Goal: Task Accomplishment & Management: Manage account settings

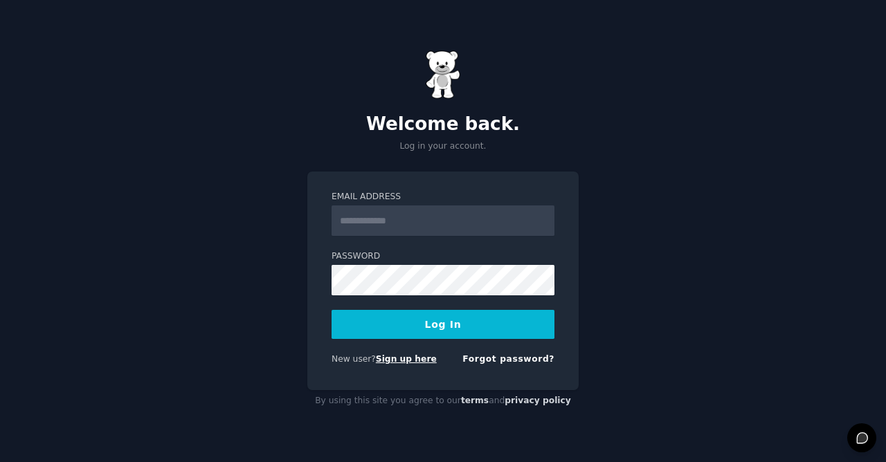
click at [412, 361] on link "Sign up here" at bounding box center [406, 359] width 61 height 10
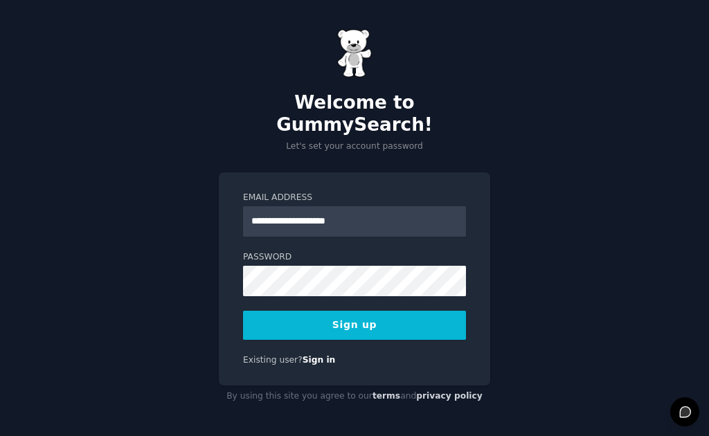
type input "**********"
click at [530, 286] on div "**********" at bounding box center [354, 218] width 709 height 437
click at [415, 323] on button "Sign up" at bounding box center [354, 325] width 223 height 29
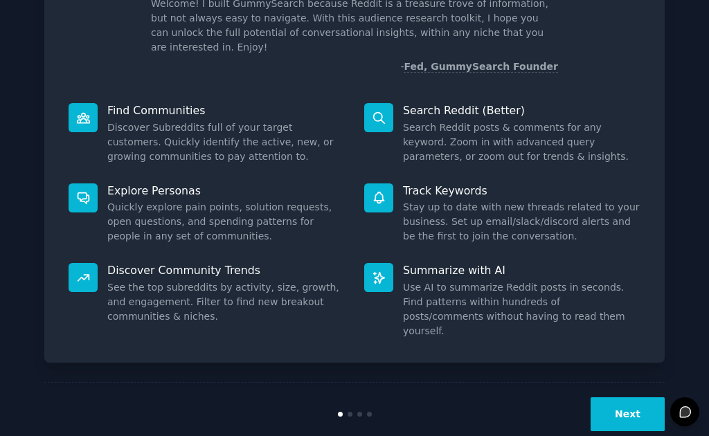
click at [627, 397] on button "Next" at bounding box center [627, 414] width 74 height 34
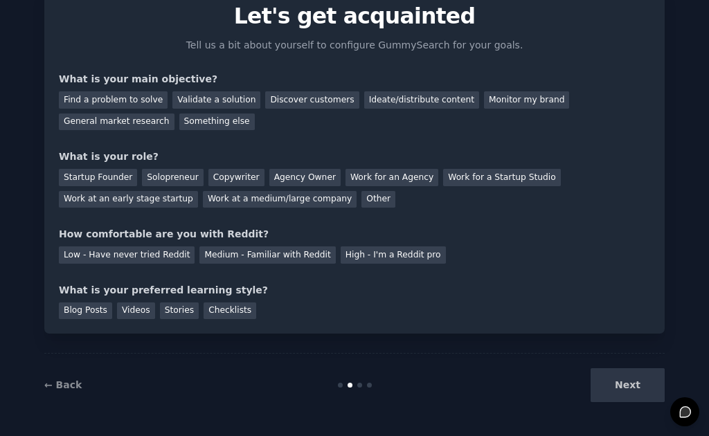
scroll to position [57, 0]
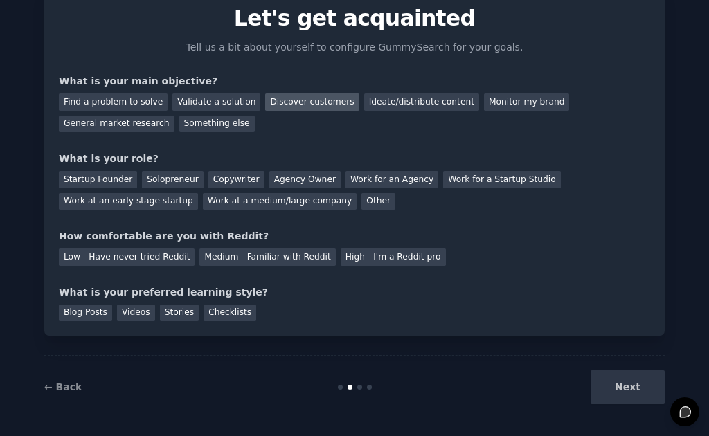
click at [297, 100] on div "Discover customers" at bounding box center [311, 101] width 93 height 17
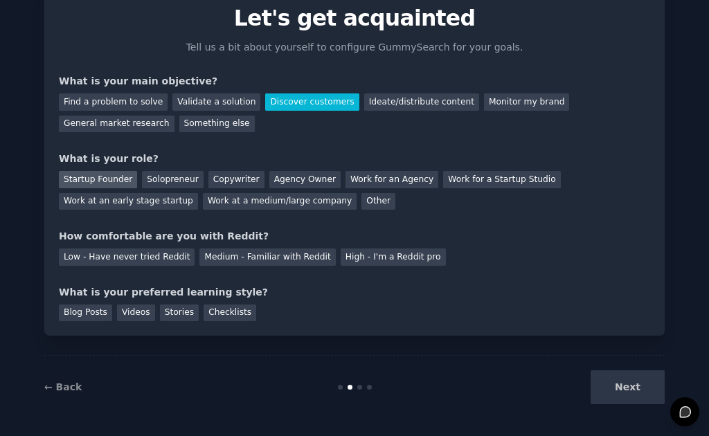
click at [108, 176] on div "Startup Founder" at bounding box center [98, 179] width 78 height 17
click at [217, 252] on div "Medium - Familiar with Reddit" at bounding box center [267, 256] width 136 height 17
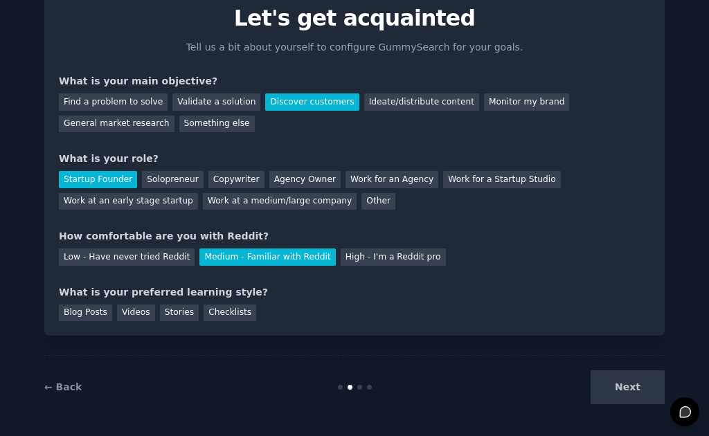
scroll to position [0, 0]
click at [636, 386] on div "Next" at bounding box center [561, 387] width 207 height 34
click at [217, 306] on div "Checklists" at bounding box center [230, 313] width 53 height 17
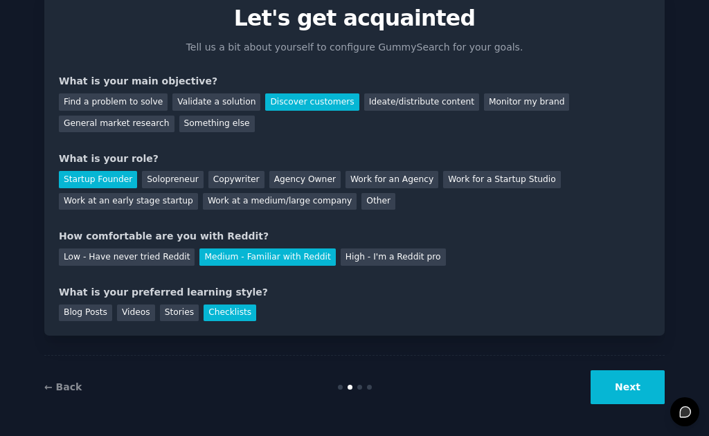
click at [608, 391] on button "Next" at bounding box center [627, 387] width 74 height 34
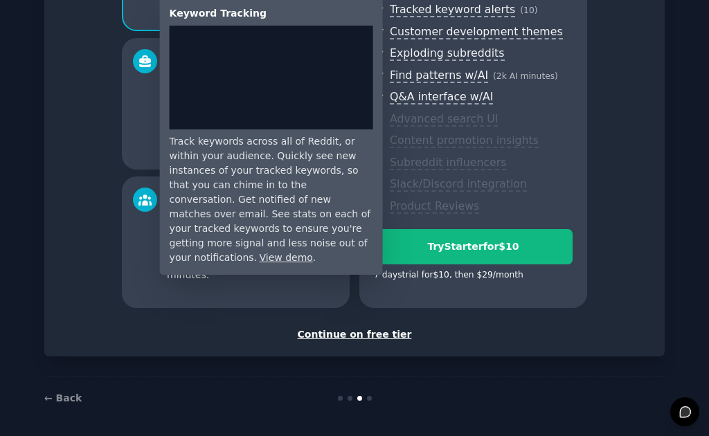
scroll to position [223, 0]
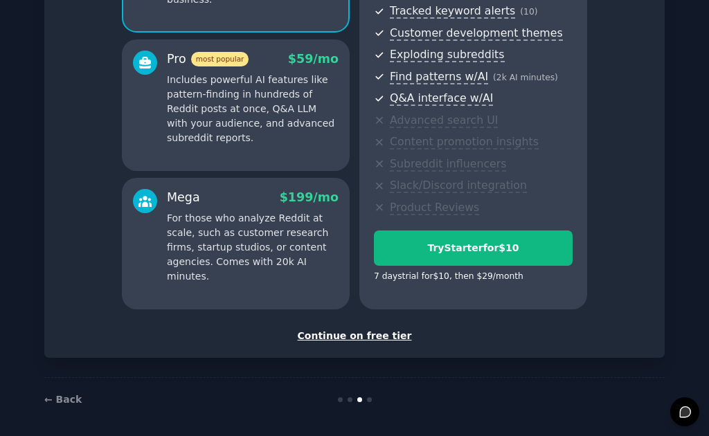
click at [356, 332] on div "Continue on free tier" at bounding box center [354, 336] width 591 height 15
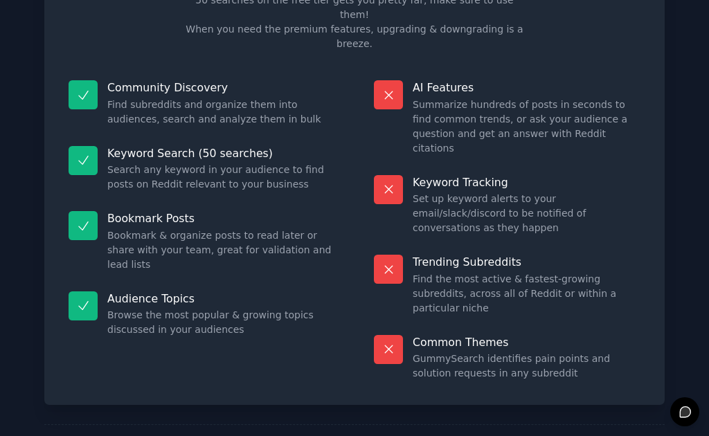
scroll to position [103, 0]
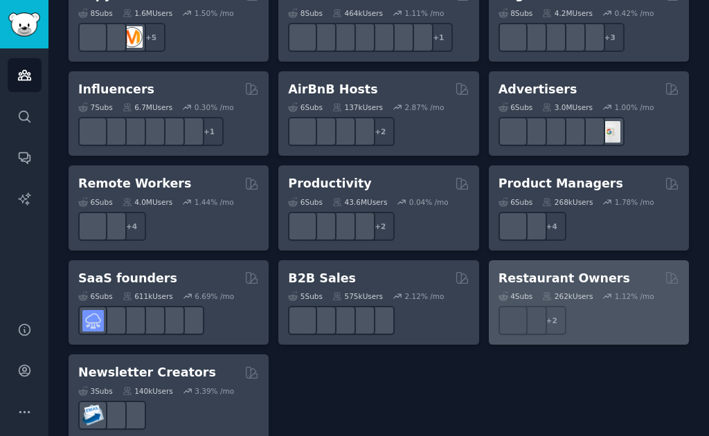
scroll to position [1155, 0]
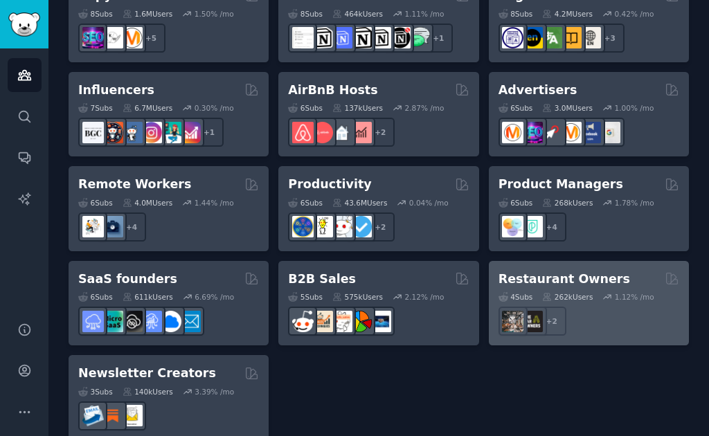
click at [599, 292] on div "4 Sub s 262k Users 1.12 % /mo" at bounding box center [588, 297] width 181 height 10
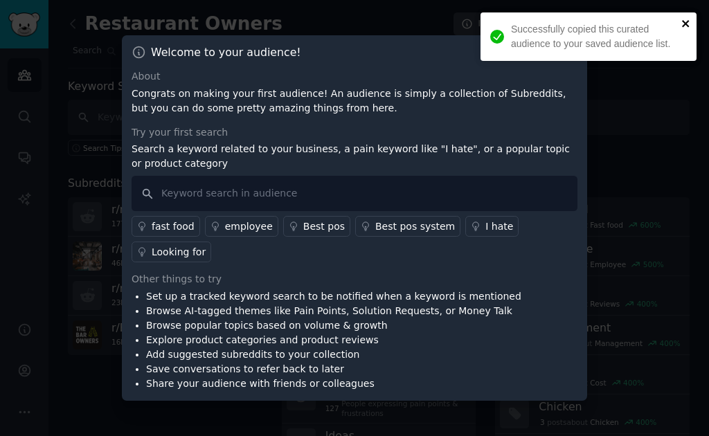
click at [687, 21] on icon "close" at bounding box center [686, 23] width 10 height 11
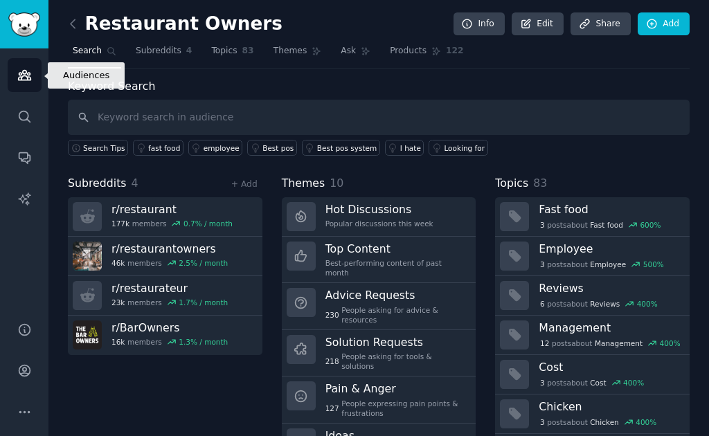
click at [28, 76] on icon "Sidebar" at bounding box center [24, 75] width 15 height 15
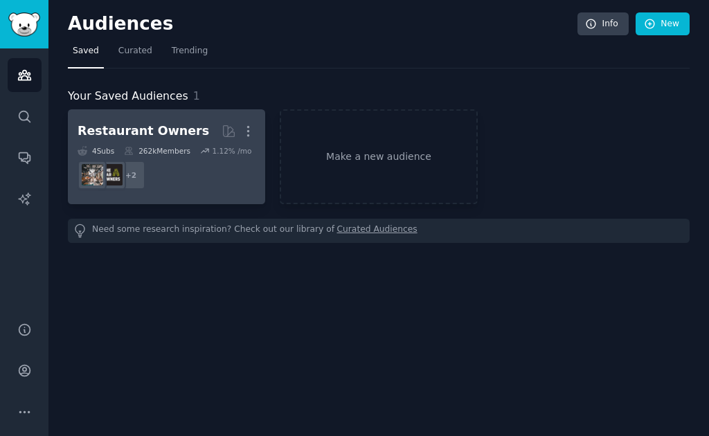
click at [176, 161] on dd "+ 2" at bounding box center [167, 175] width 178 height 39
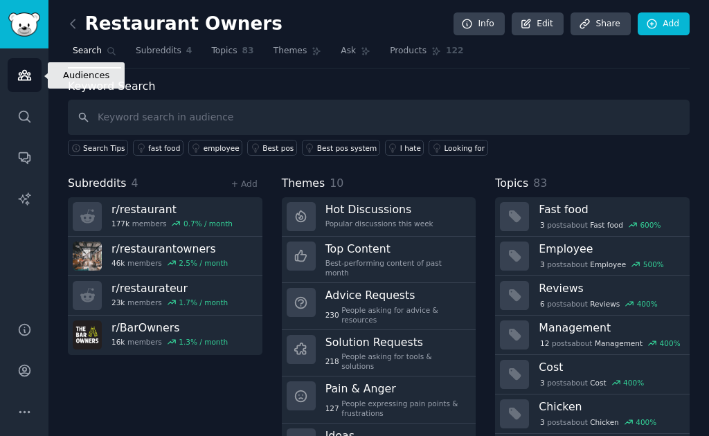
click at [24, 69] on icon "Sidebar" at bounding box center [24, 75] width 15 height 15
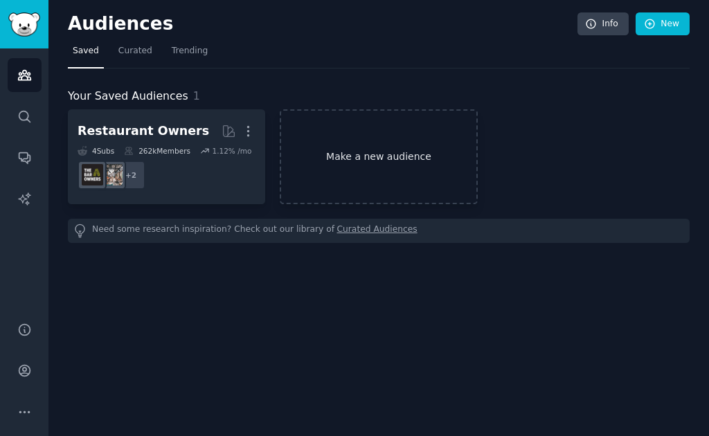
click at [399, 169] on link "Make a new audience" at bounding box center [378, 156] width 197 height 95
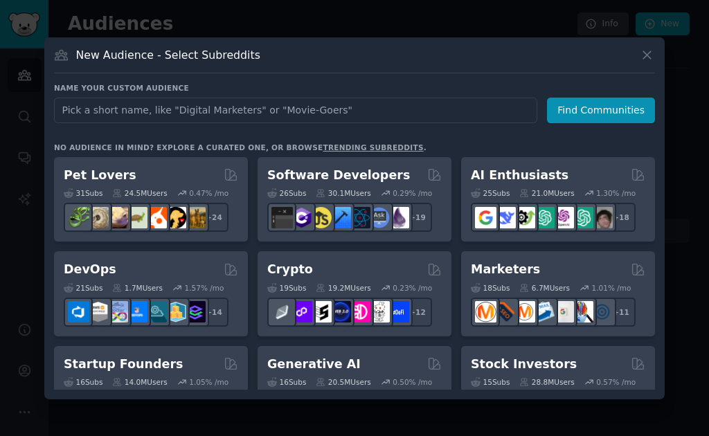
click at [648, 55] on icon at bounding box center [647, 55] width 15 height 15
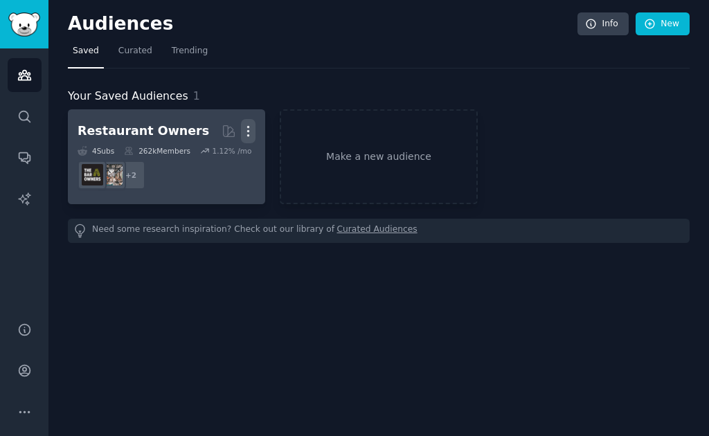
click at [251, 135] on icon "button" at bounding box center [248, 131] width 15 height 15
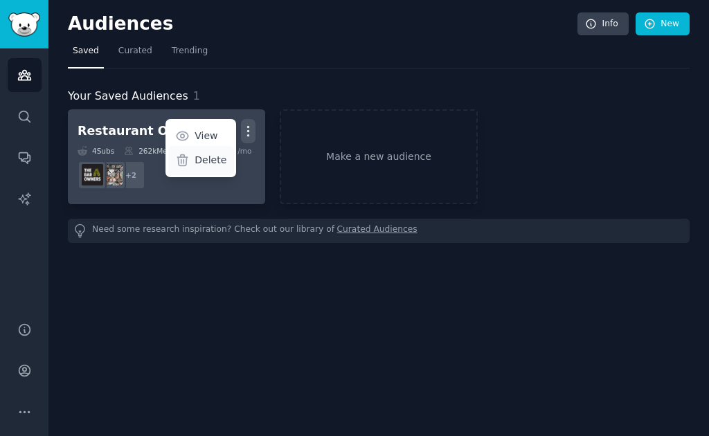
click at [219, 153] on p "Delete" at bounding box center [211, 160] width 32 height 15
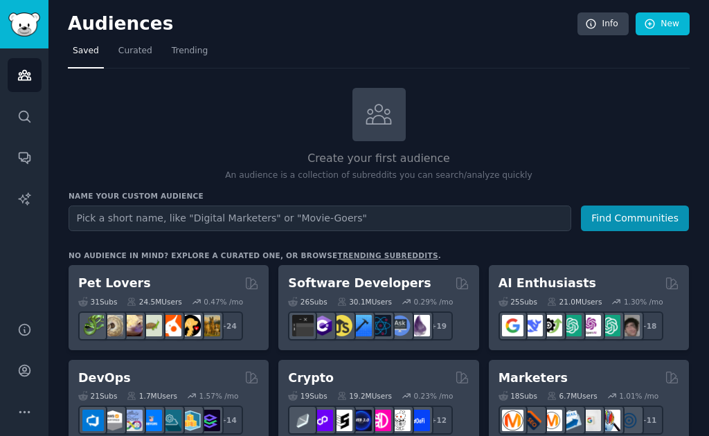
click at [193, 119] on div "Create your first audience An audience is a collection of subreddits you can se…" at bounding box center [379, 135] width 620 height 94
